Goal: Task Accomplishment & Management: Manage account settings

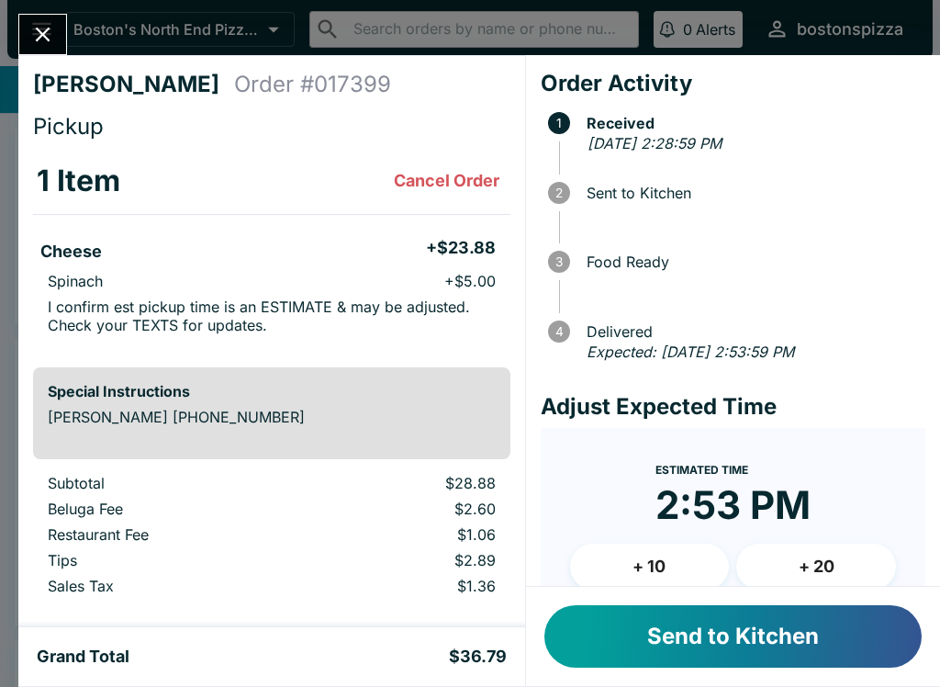
click at [803, 645] on button "Send to Kitchen" at bounding box center [732, 636] width 377 height 62
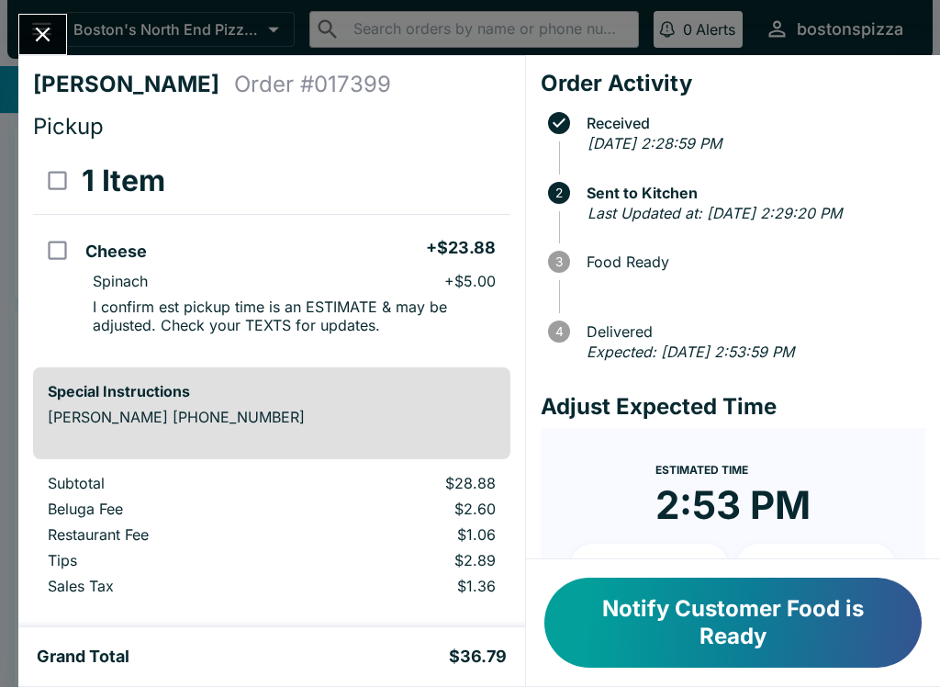
click at [43, 40] on icon "Close" at bounding box center [42, 34] width 25 height 25
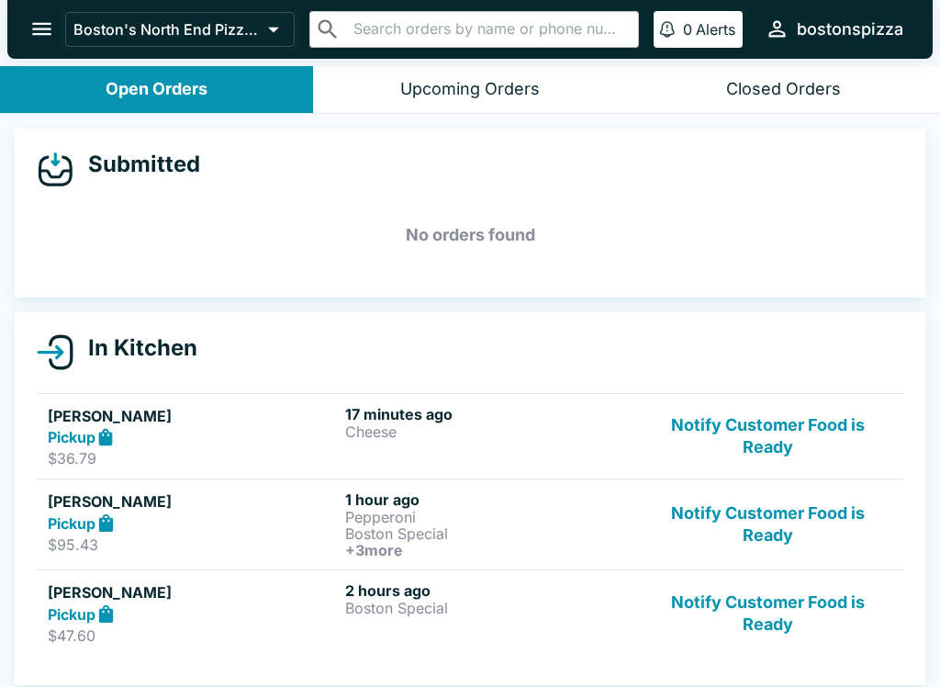
click at [444, 105] on button "Upcoming Orders" at bounding box center [469, 89] width 313 height 47
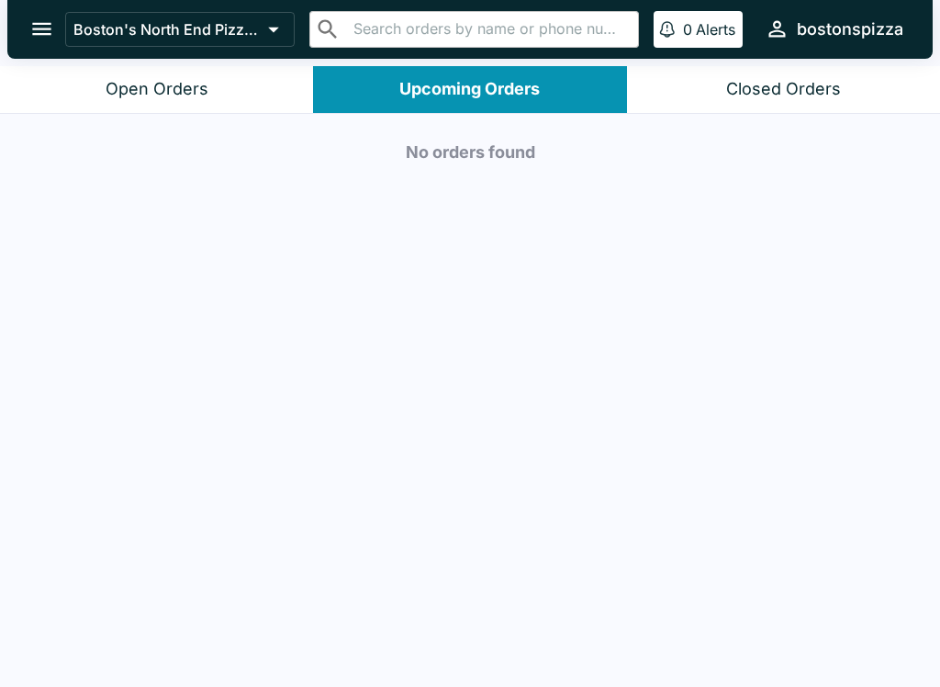
click at [262, 97] on button "Open Orders" at bounding box center [156, 89] width 313 height 47
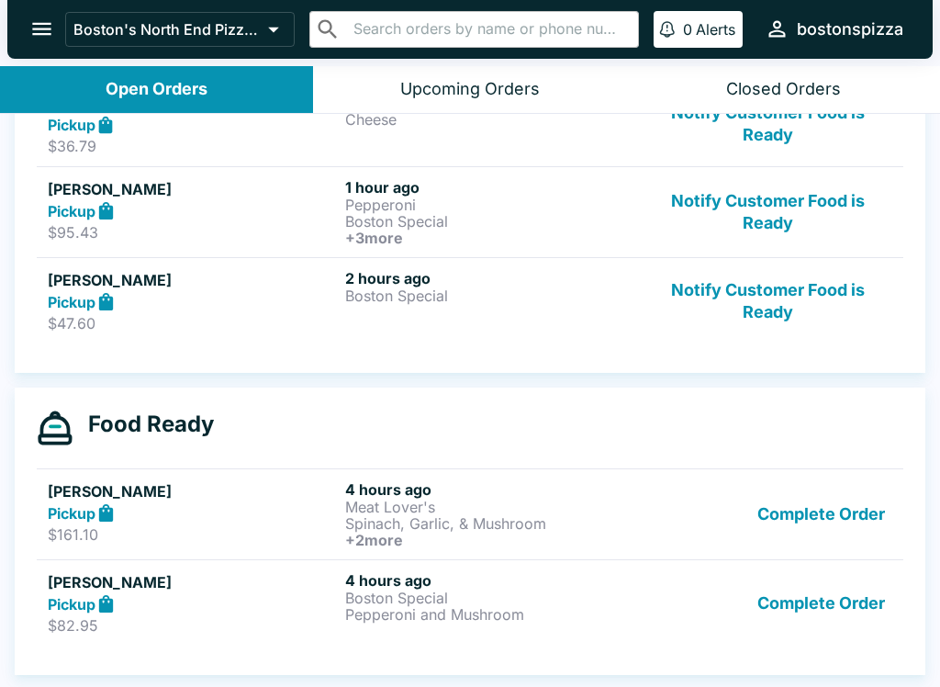
scroll to position [312, 0]
click at [454, 597] on p "Boston Special" at bounding box center [490, 597] width 290 height 17
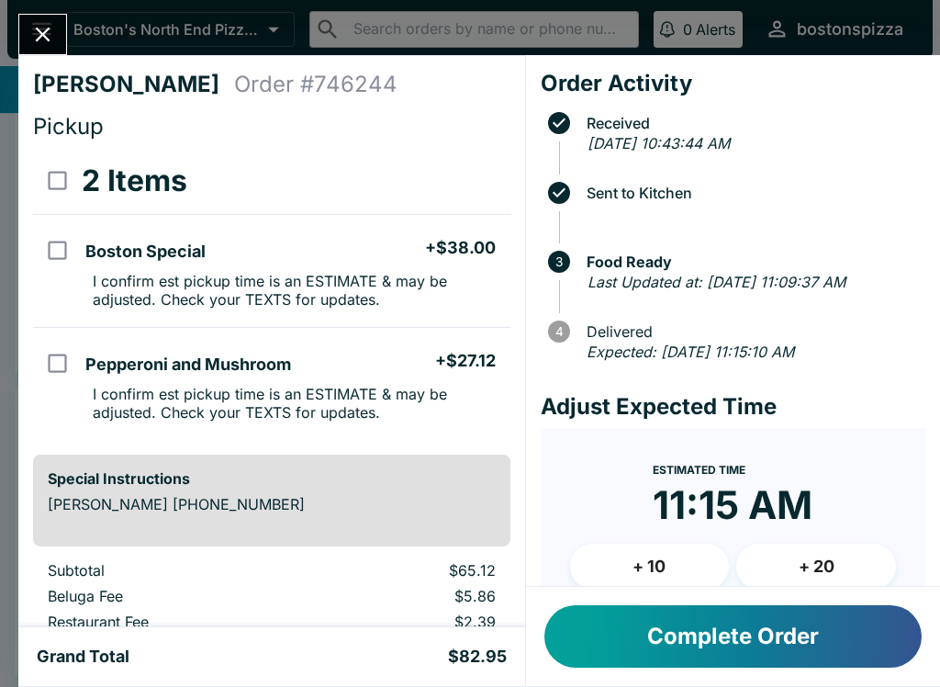
scroll to position [-2, 0]
click at [705, 659] on button "Complete Order" at bounding box center [732, 636] width 377 height 62
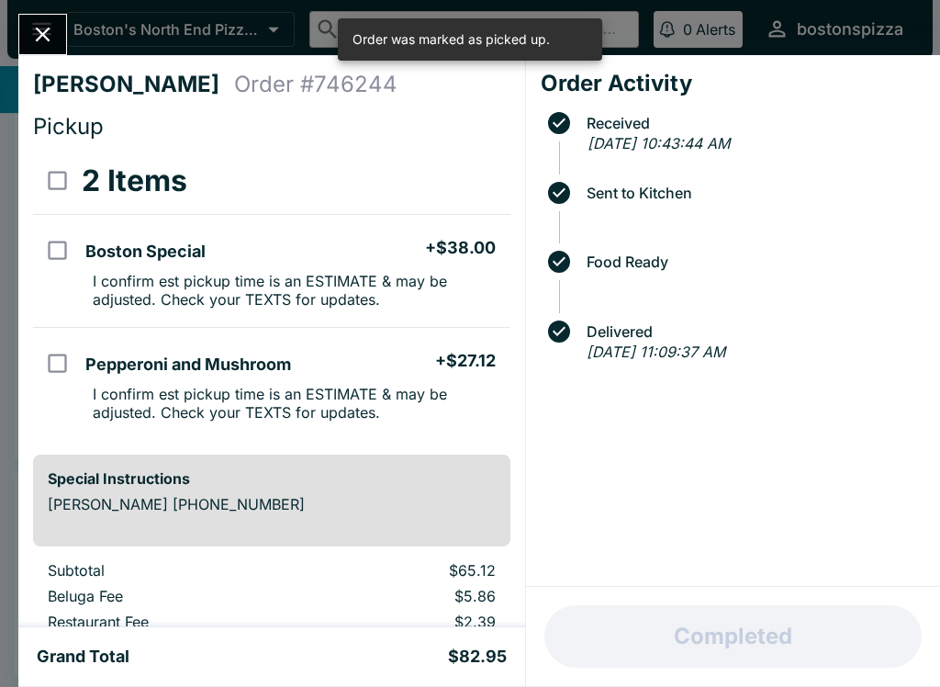
scroll to position [226, 0]
click at [47, 40] on icon "Close" at bounding box center [42, 34] width 25 height 25
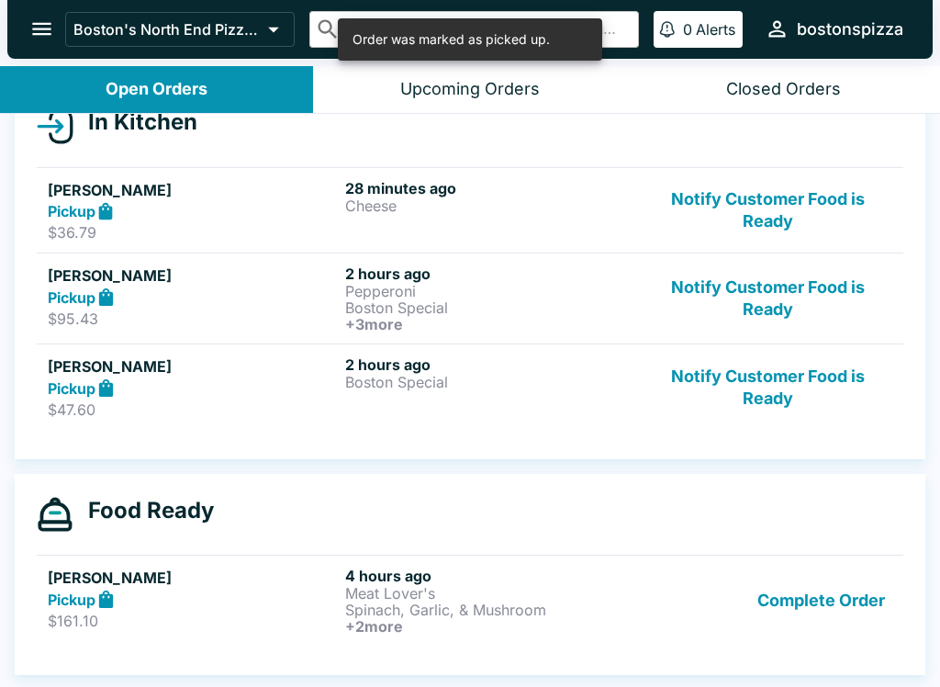
scroll to position [3, 0]
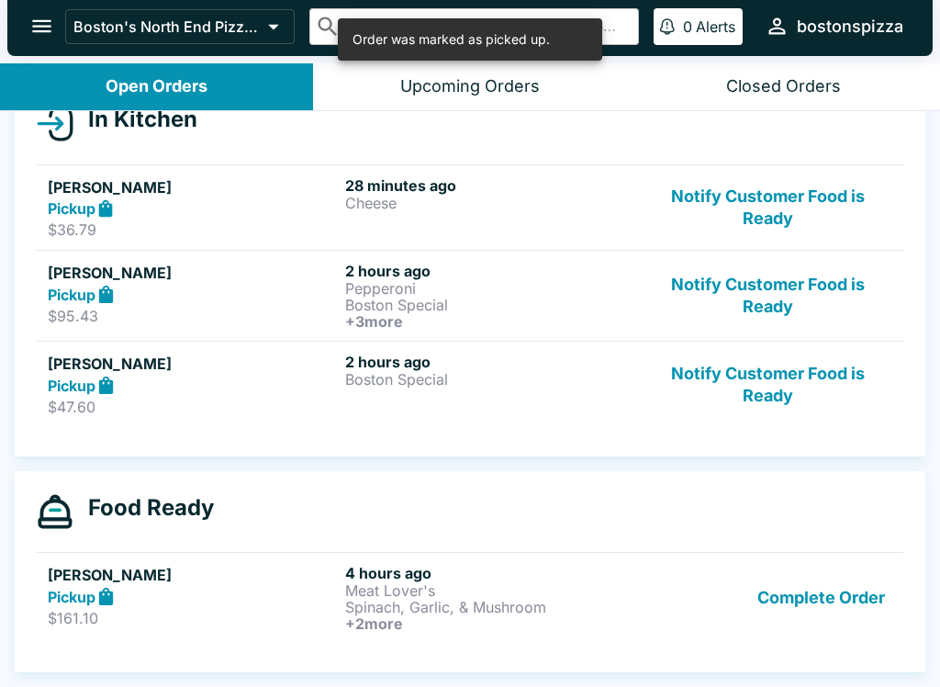
click at [671, 602] on div "Complete Order" at bounding box center [768, 598] width 249 height 68
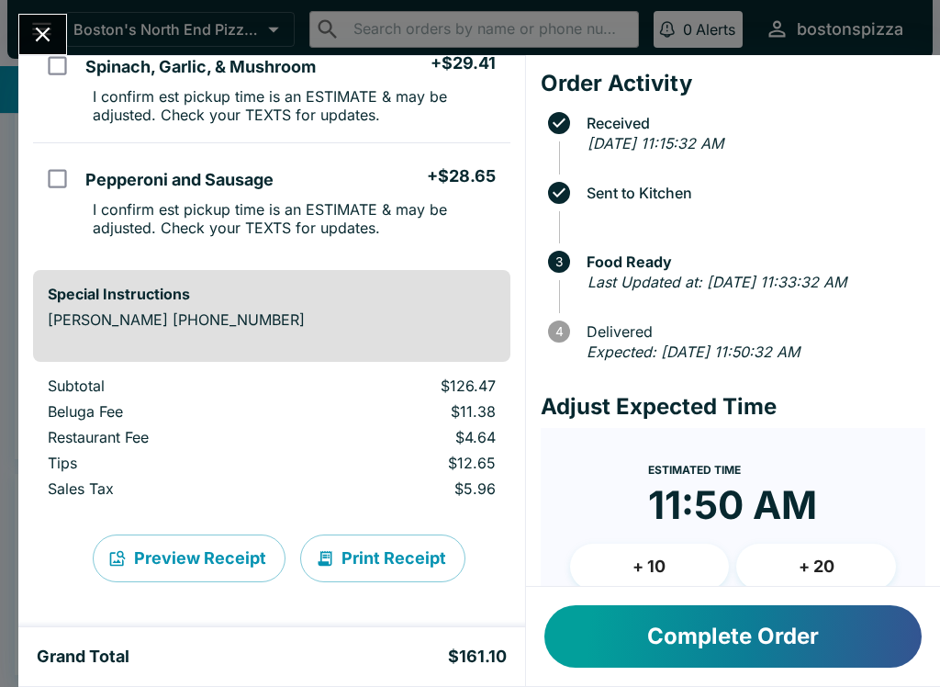
scroll to position [410, 0]
click at [662, 650] on button "Complete Order" at bounding box center [732, 636] width 377 height 62
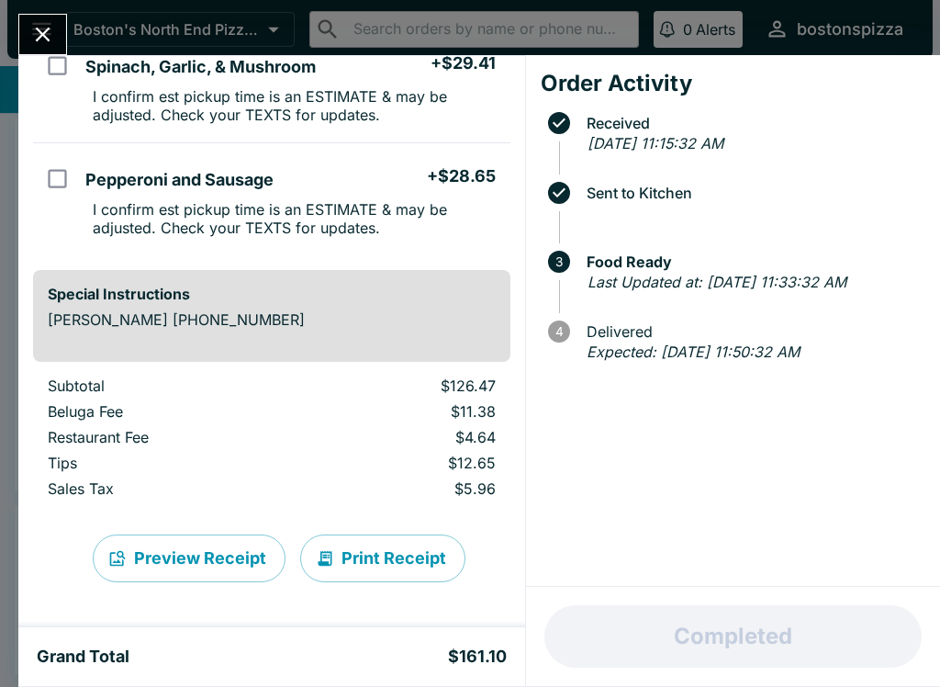
scroll to position [194, 0]
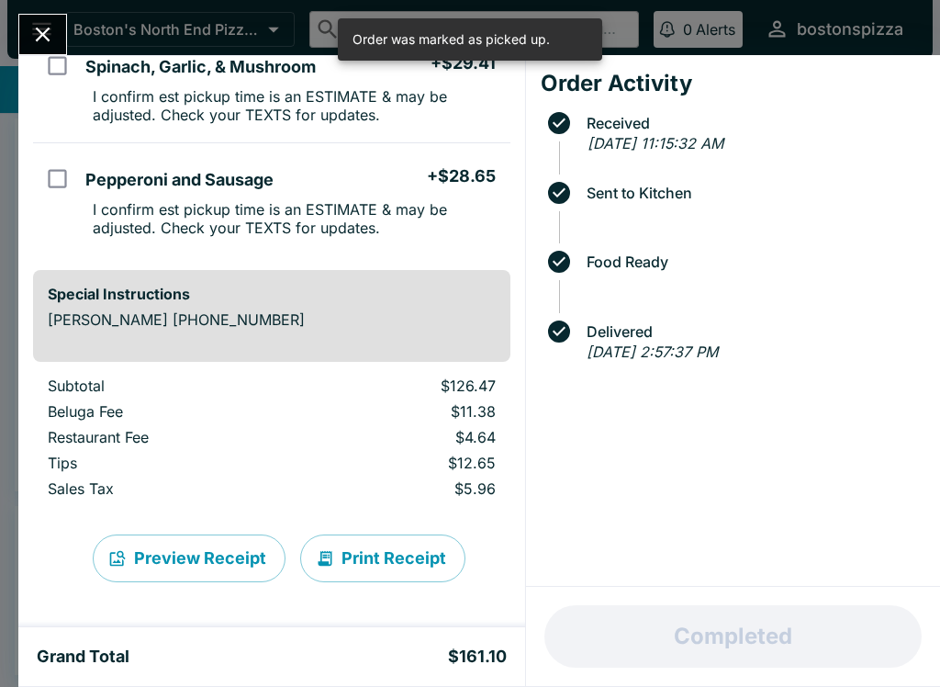
click at [57, 42] on button "Close" at bounding box center [42, 34] width 47 height 39
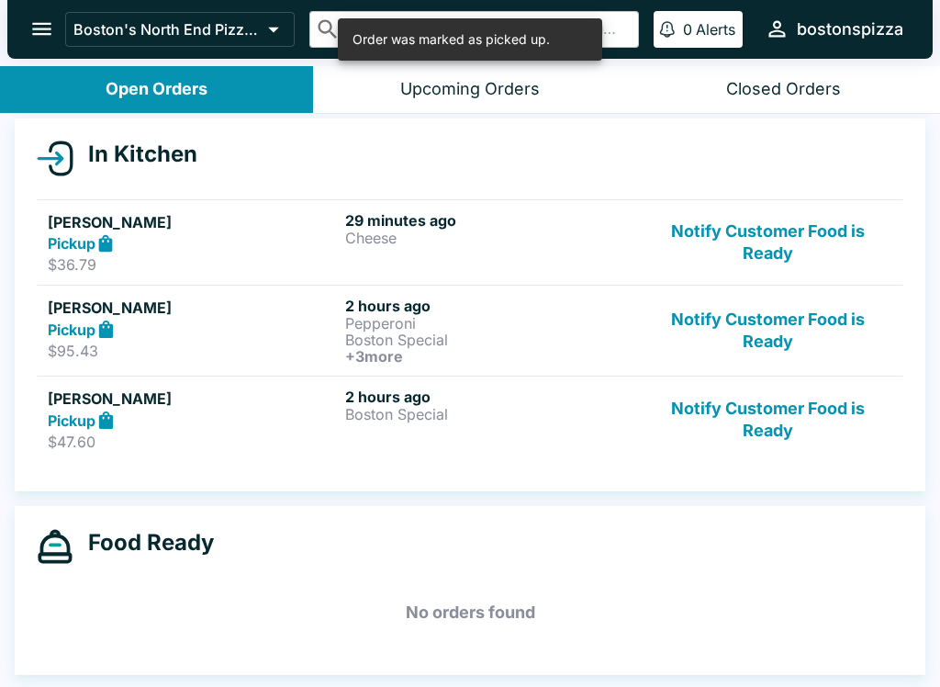
click at [490, 428] on div "2 hours ago Boston Special" at bounding box center [490, 418] width 290 height 63
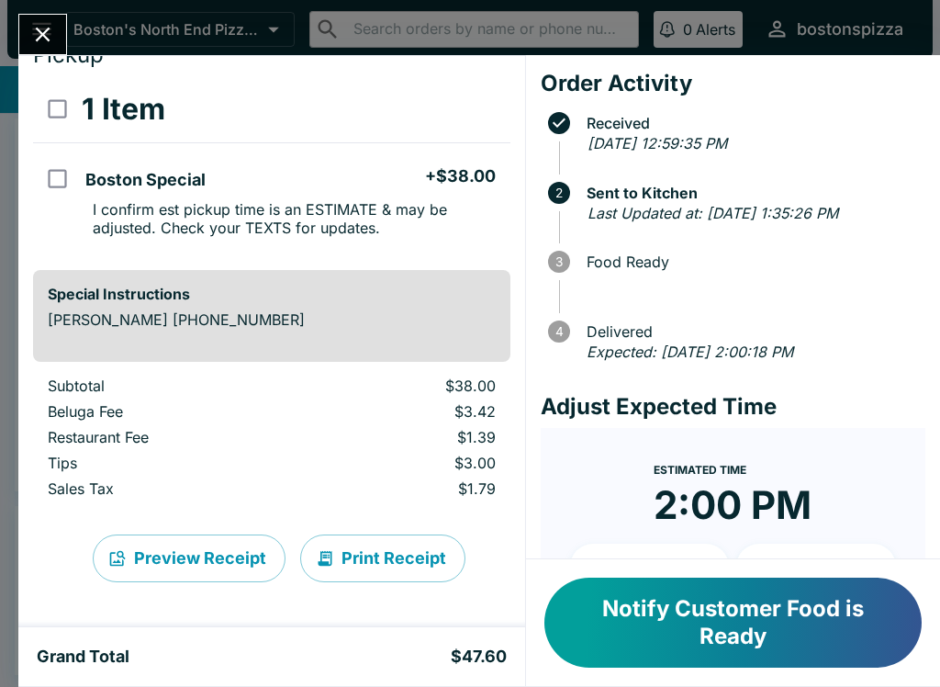
scroll to position [72, 0]
click at [722, 618] on button "Notify Customer Food is Ready" at bounding box center [732, 623] width 377 height 90
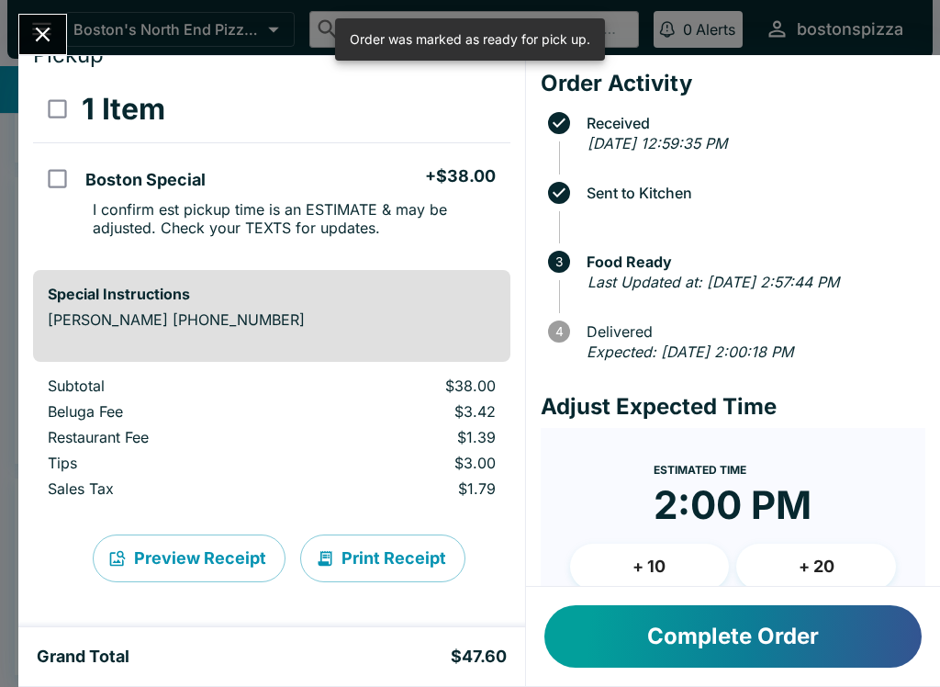
click at [711, 634] on button "Complete Order" at bounding box center [732, 636] width 377 height 62
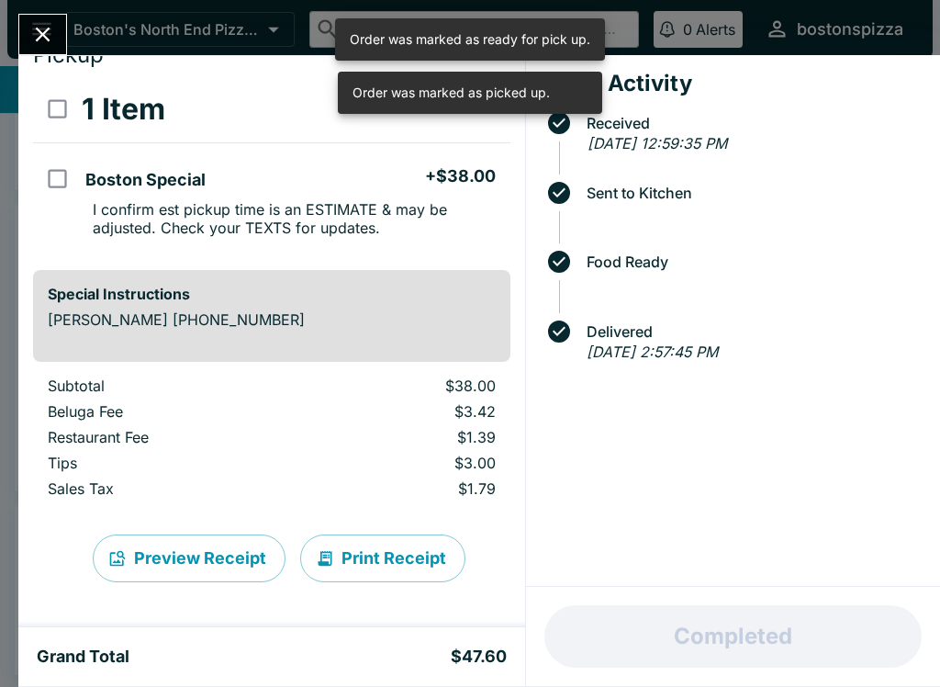
click at [64, 33] on button "Close" at bounding box center [42, 34] width 47 height 39
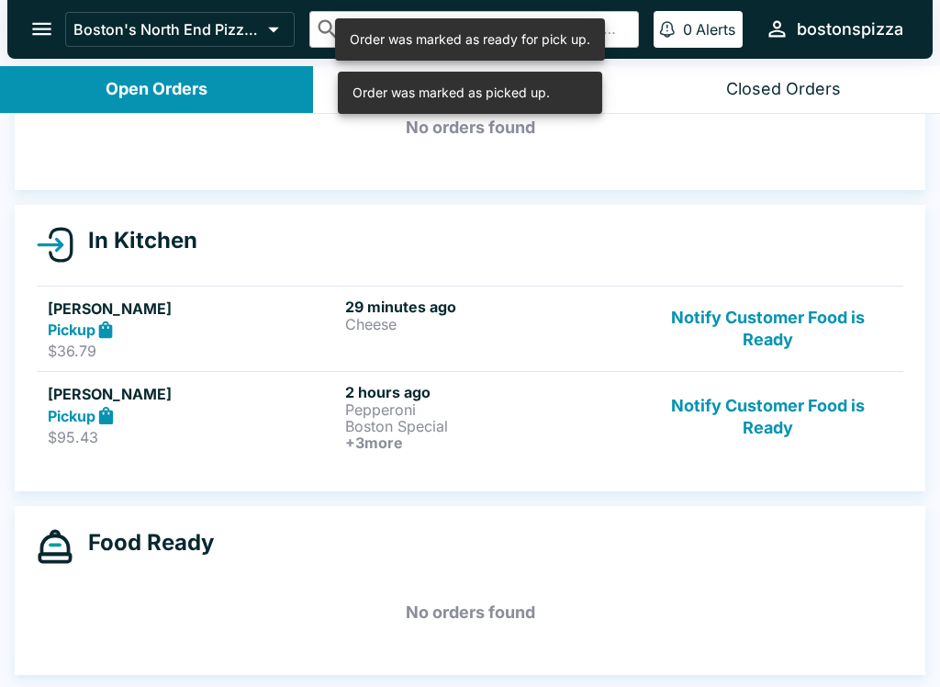
click at [515, 424] on p "Boston Special" at bounding box center [490, 426] width 290 height 17
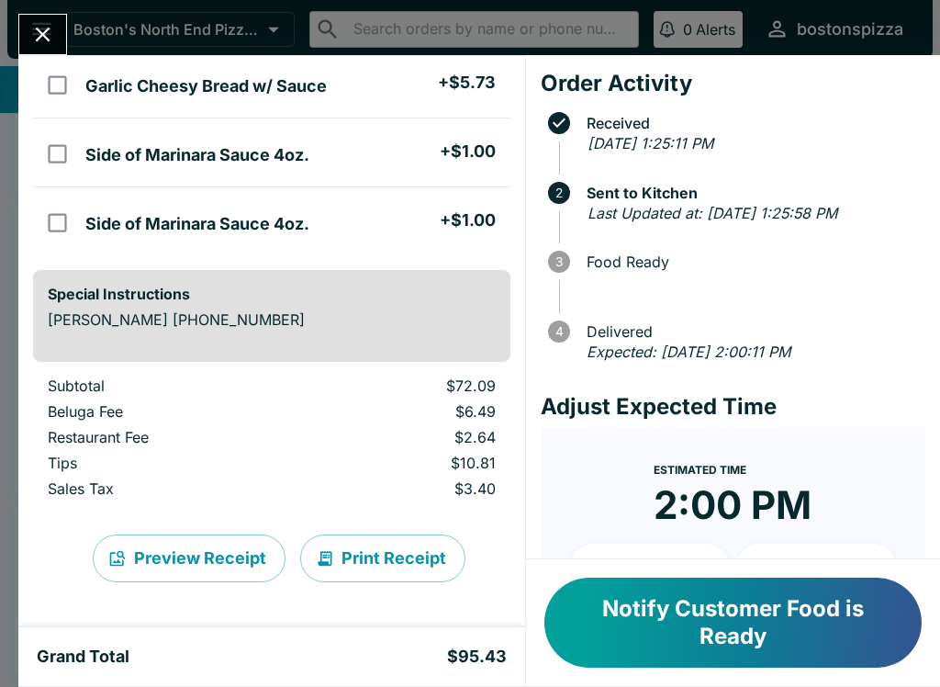
scroll to position [424, 0]
click at [698, 612] on button "Notify Customer Food is Ready" at bounding box center [732, 623] width 377 height 90
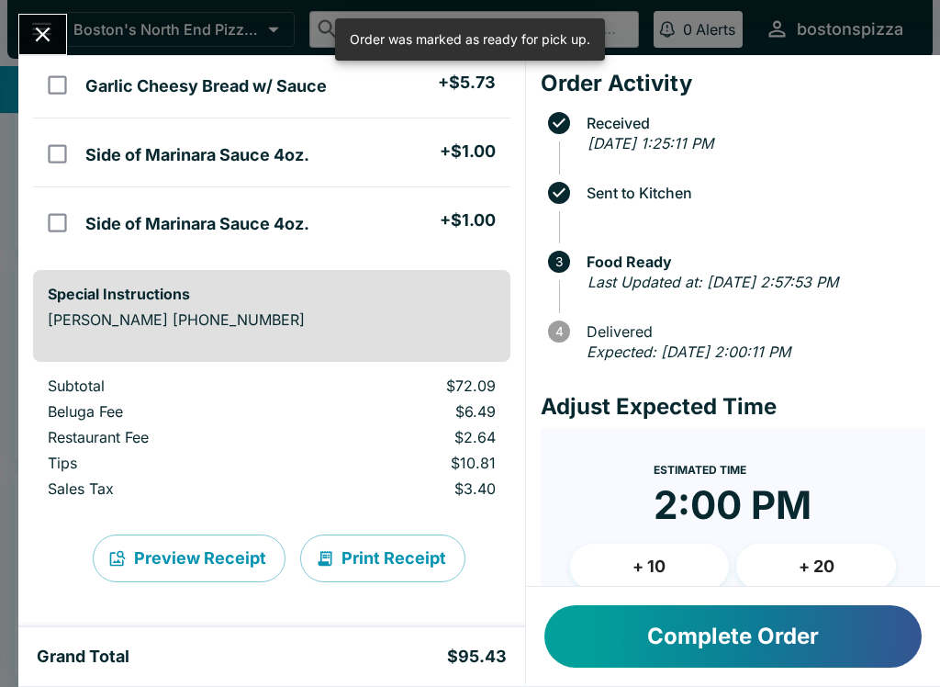
click at [705, 632] on button "Complete Order" at bounding box center [732, 636] width 377 height 62
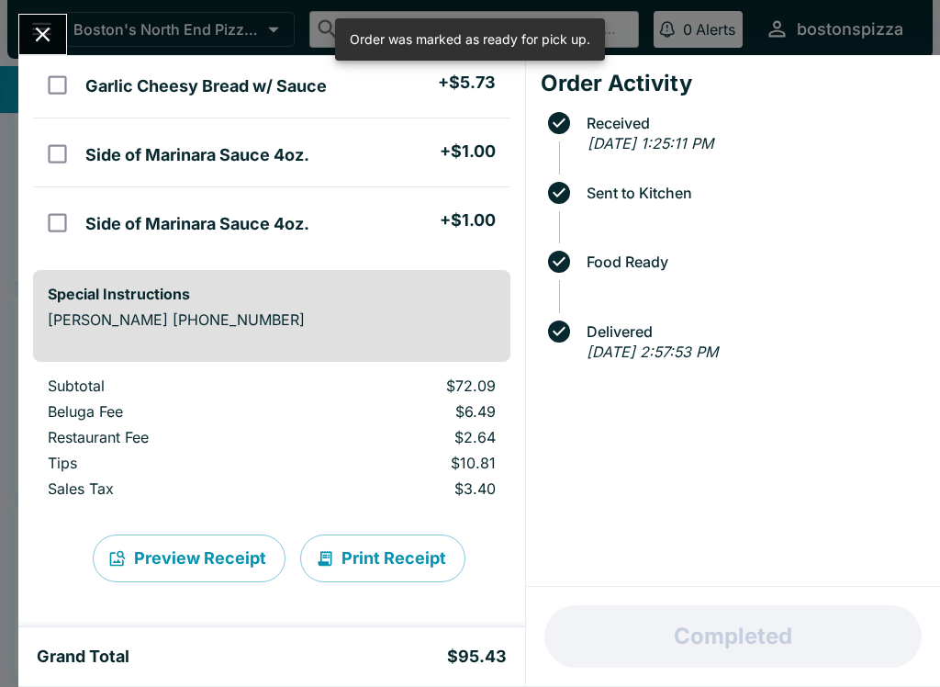
scroll to position [17, 0]
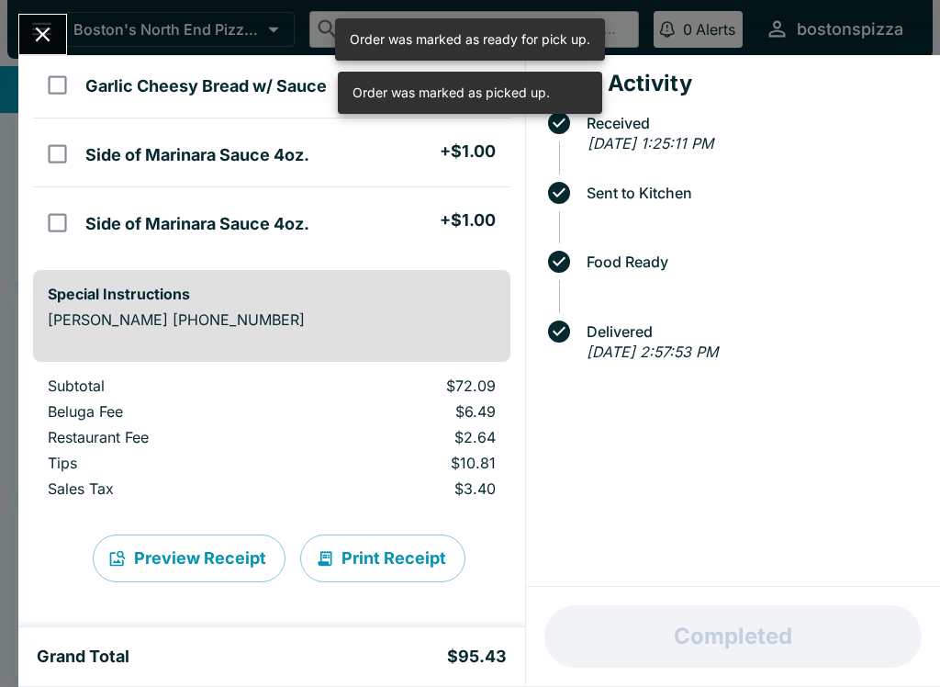
click at [47, 19] on button "Close" at bounding box center [42, 34] width 47 height 39
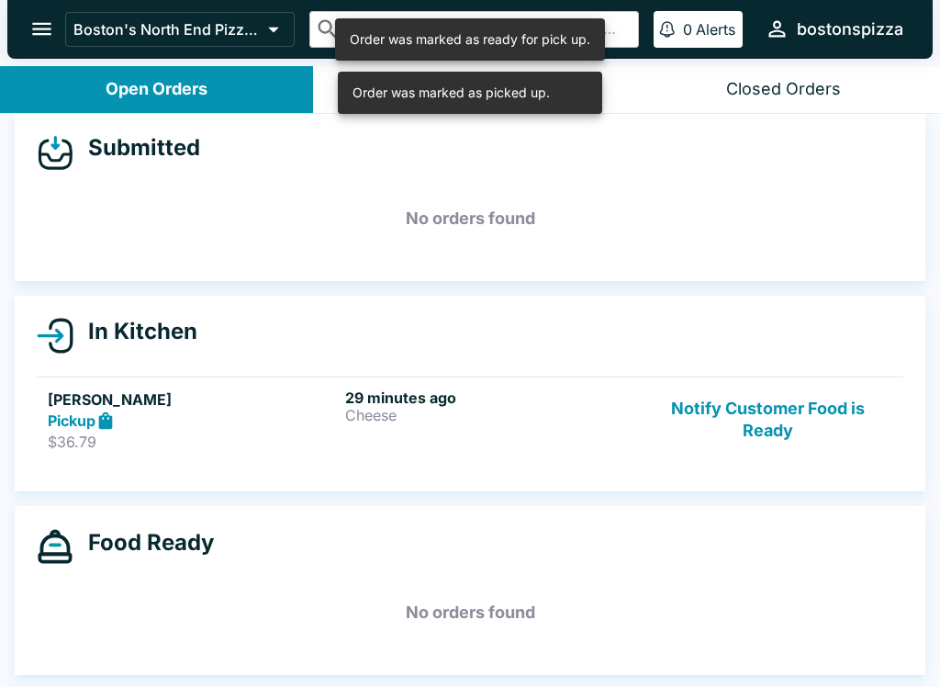
scroll to position [3, 0]
